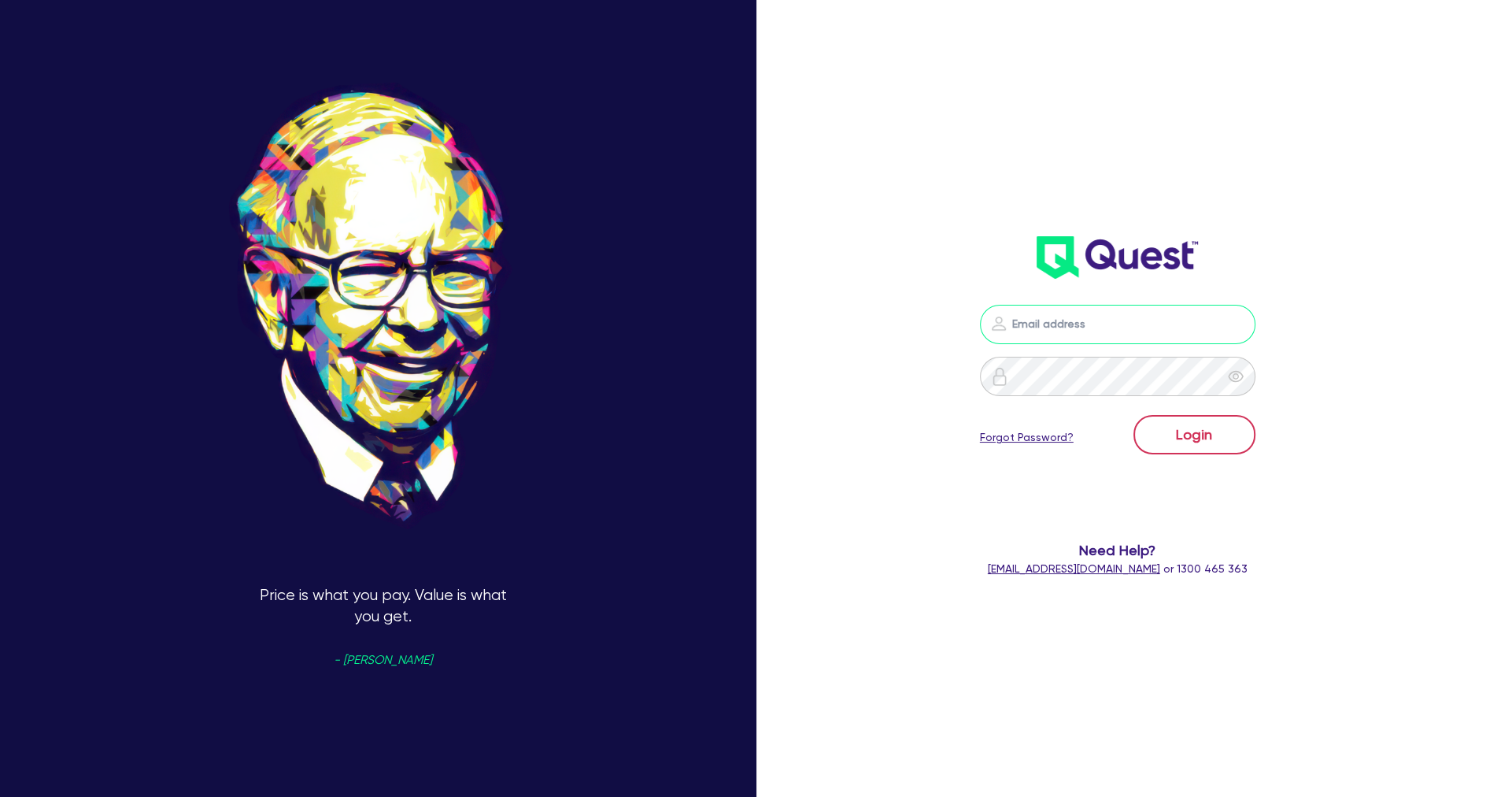
type input "john@prestigeassetfinance.com.au"
click at [1173, 423] on button "Login" at bounding box center [1194, 435] width 122 height 39
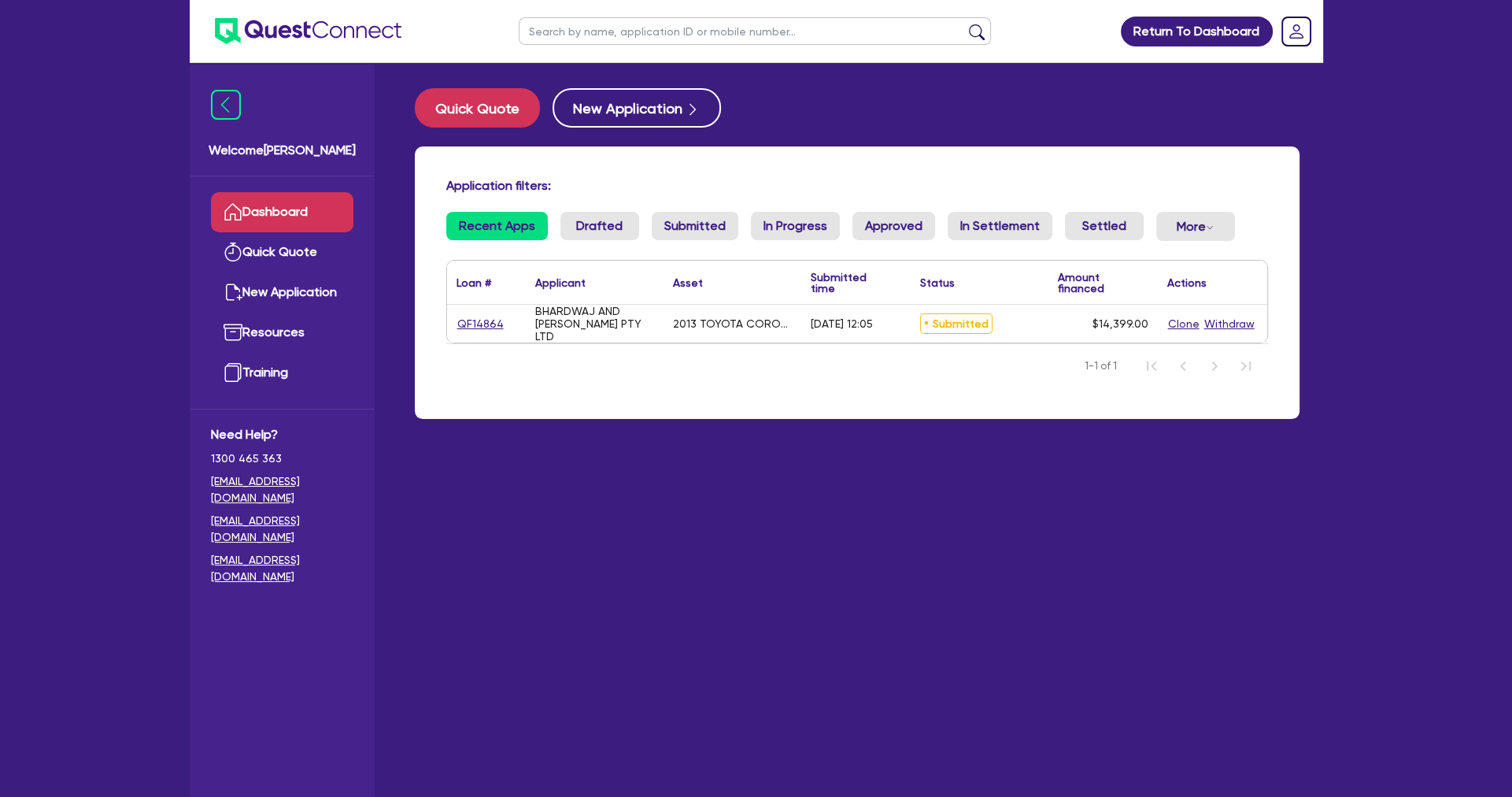
click at [1038, 404] on div "Application filters: Recent Apps Drafted Submitted In Progress Approved In Sett…" at bounding box center [858, 282] width 885 height 272
